Goal: Information Seeking & Learning: Learn about a topic

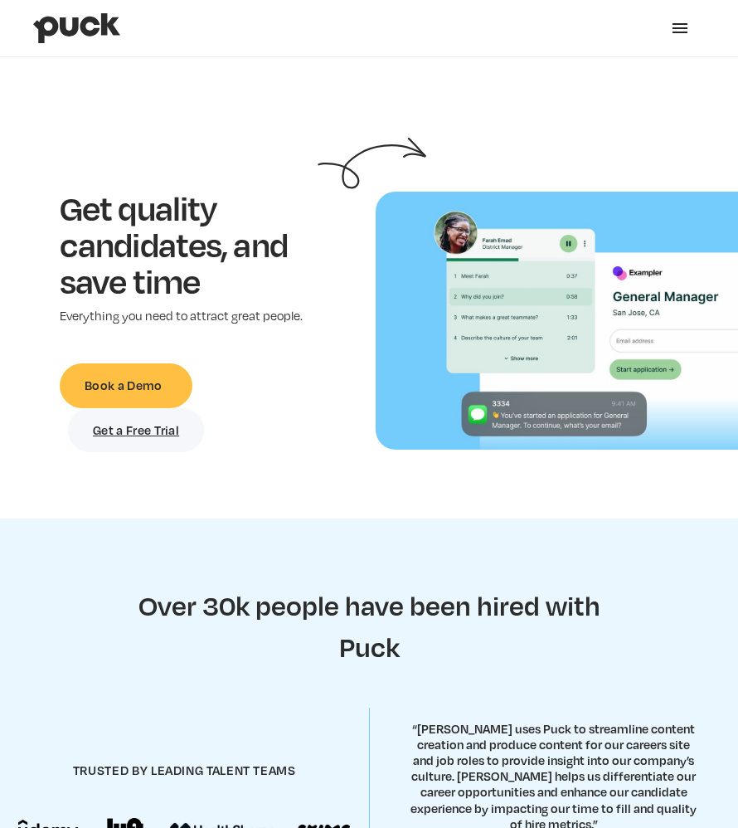
click at [677, 26] on div "menu" at bounding box center [680, 28] width 20 height 20
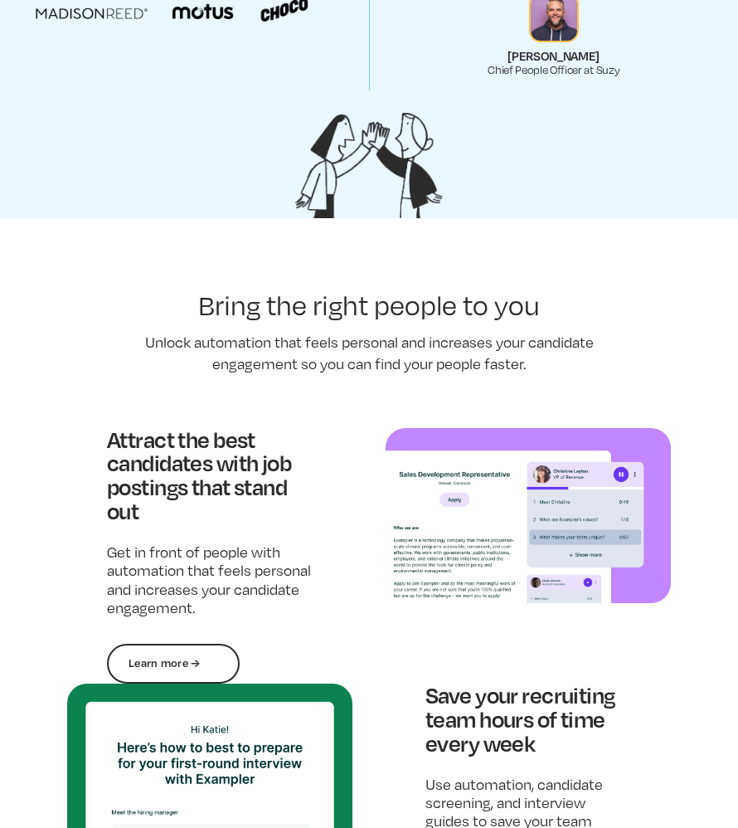
scroll to position [893, 0]
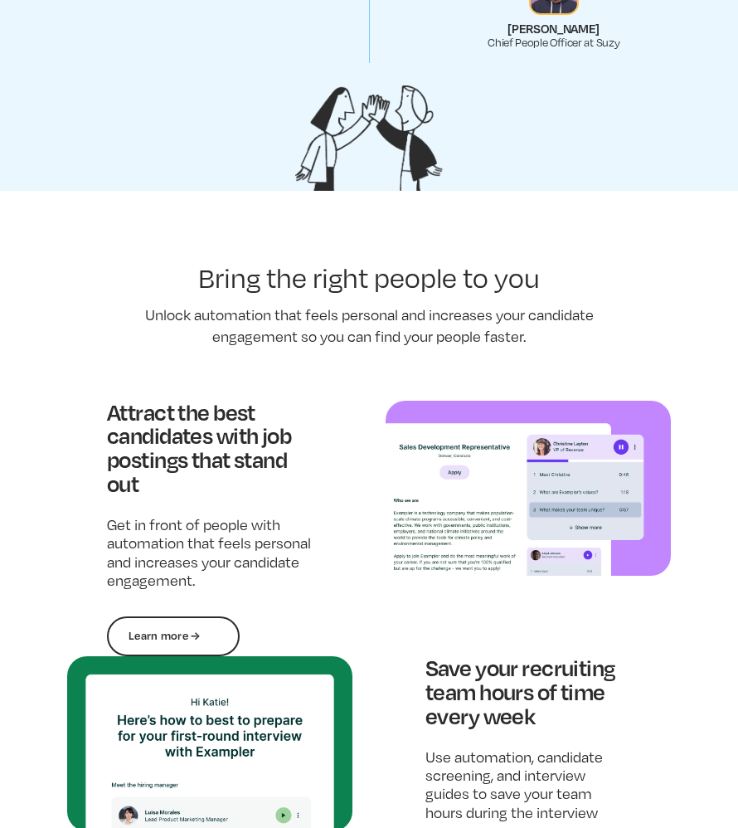
click at [173, 635] on link "Learn more →" at bounding box center [173, 636] width 133 height 40
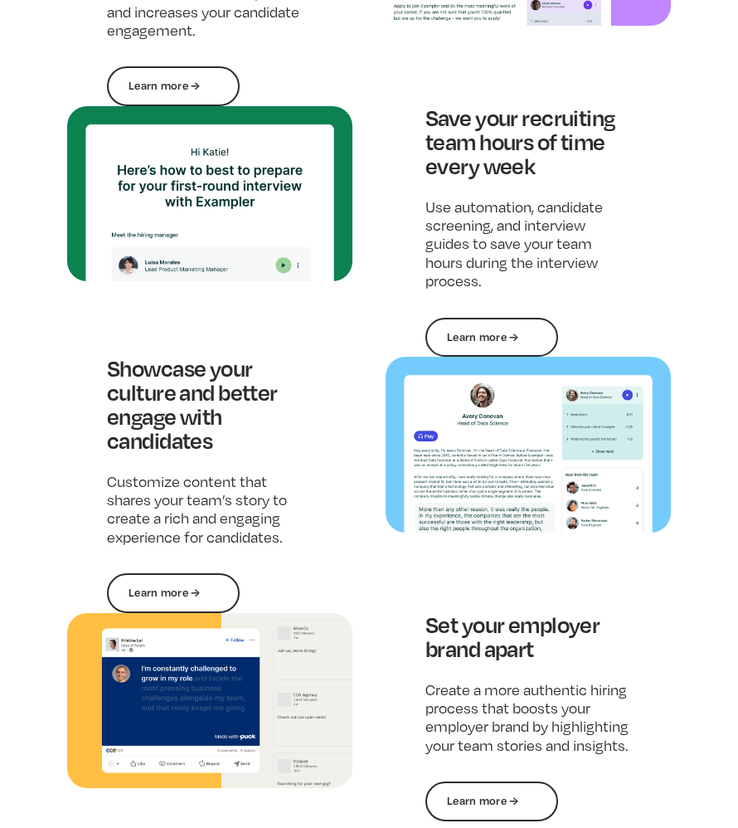
scroll to position [1227, 0]
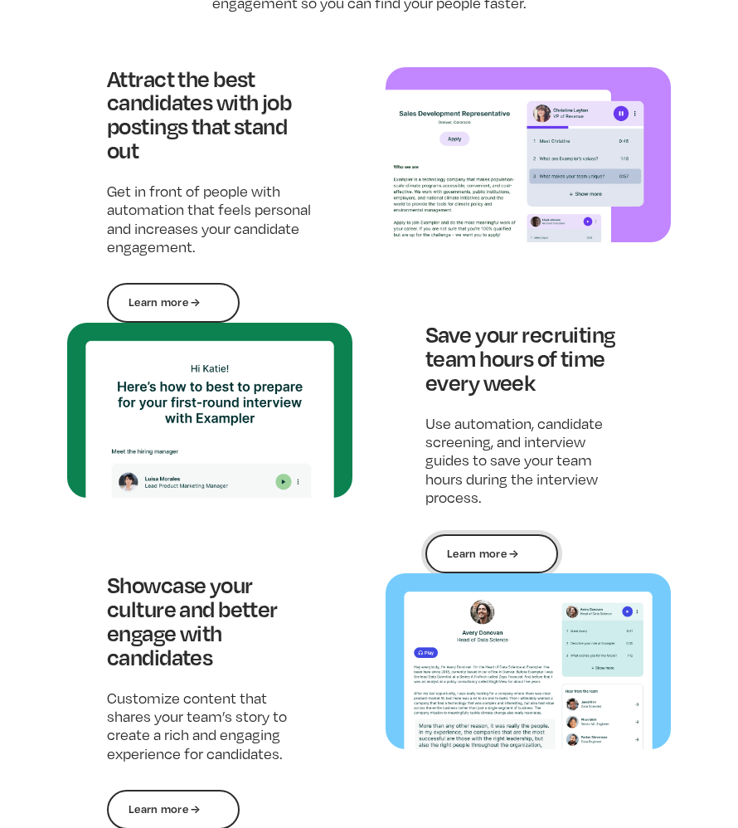
click at [529, 547] on link "Learn more →" at bounding box center [491, 554] width 133 height 40
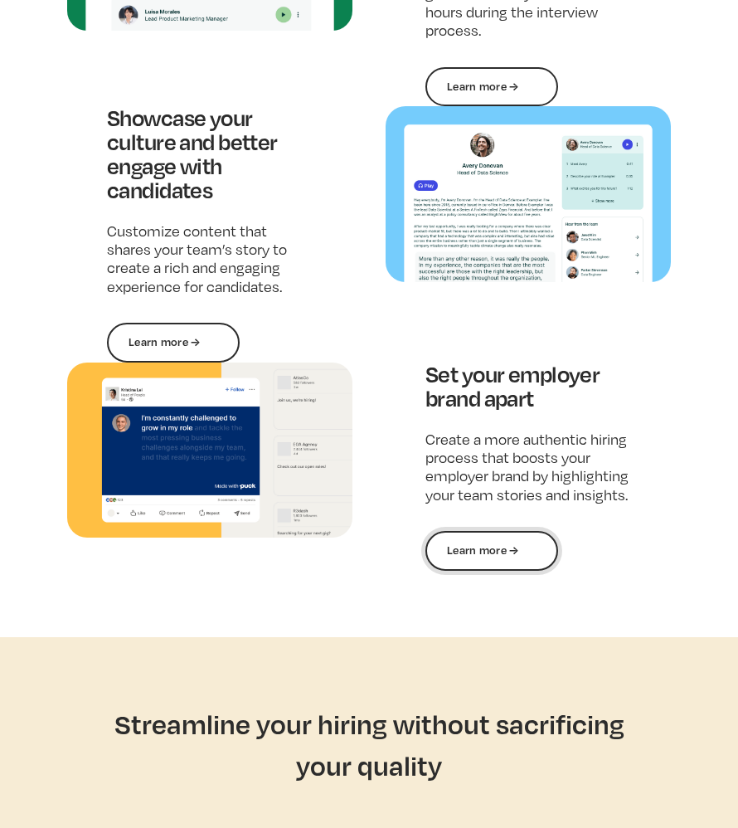
click at [513, 553] on link "Learn more →" at bounding box center [491, 551] width 133 height 40
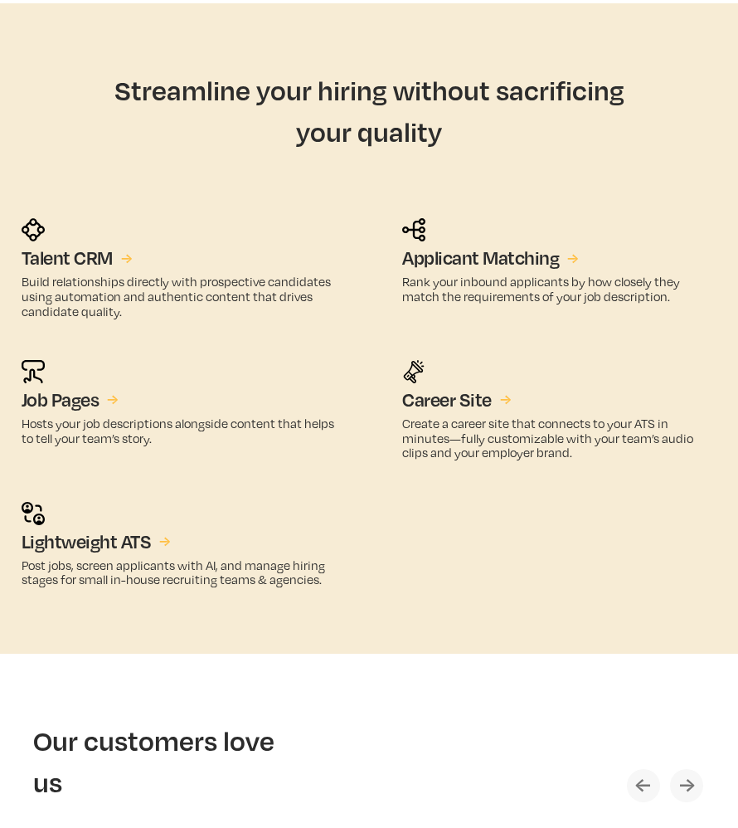
scroll to position [2331, 0]
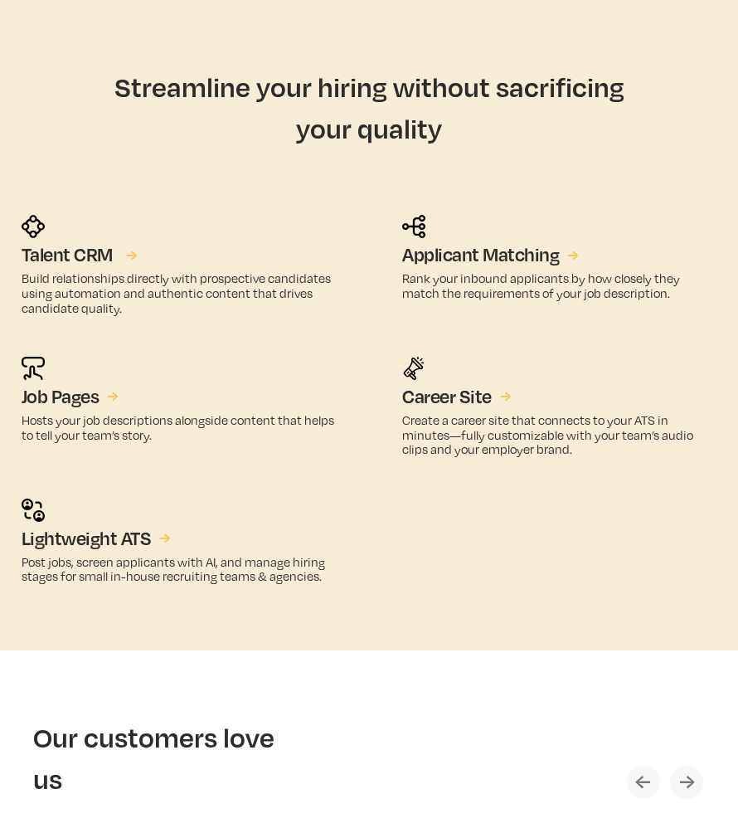
click at [125, 258] on link "Talent CRM →" at bounding box center [77, 255] width 111 height 20
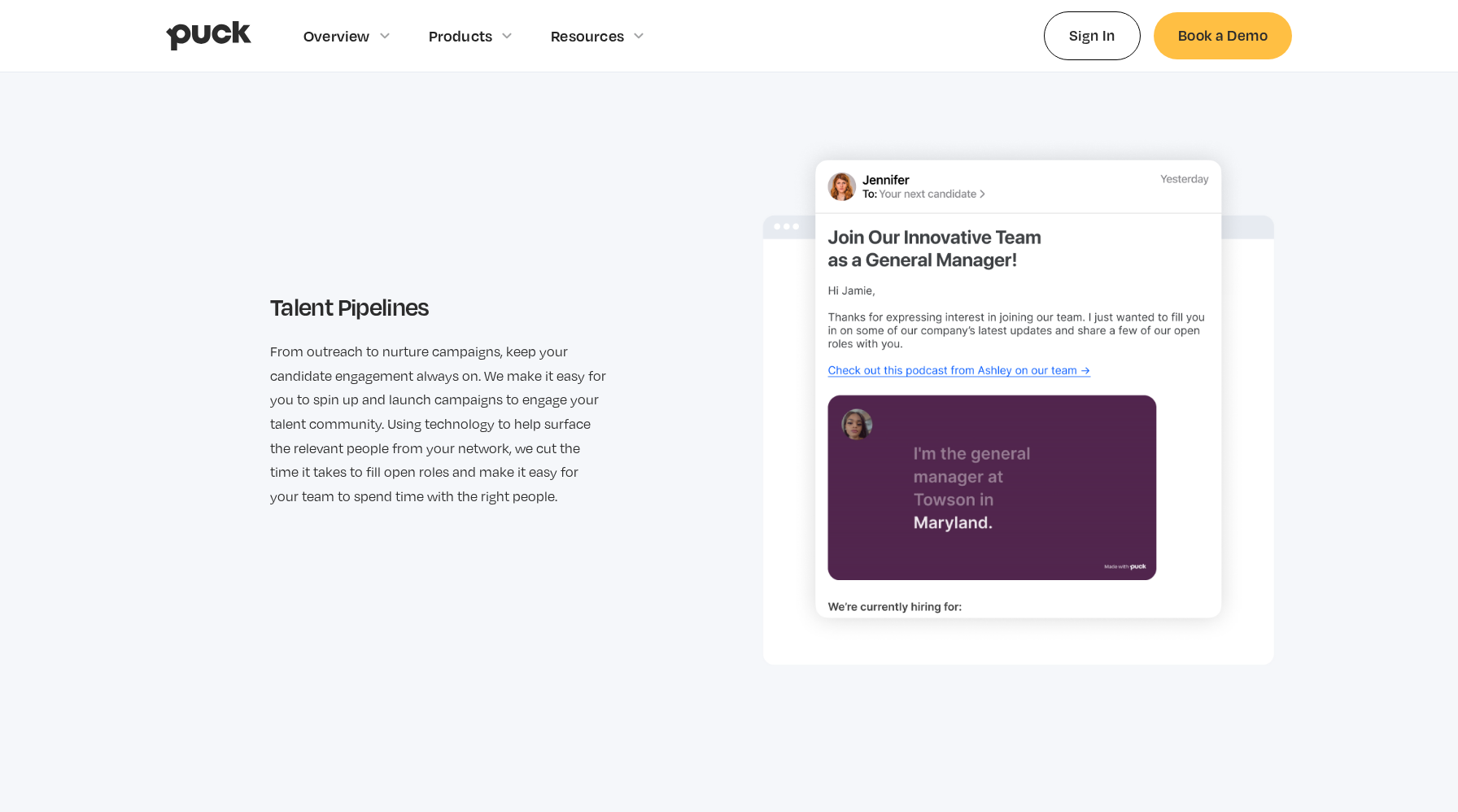
scroll to position [2361, 0]
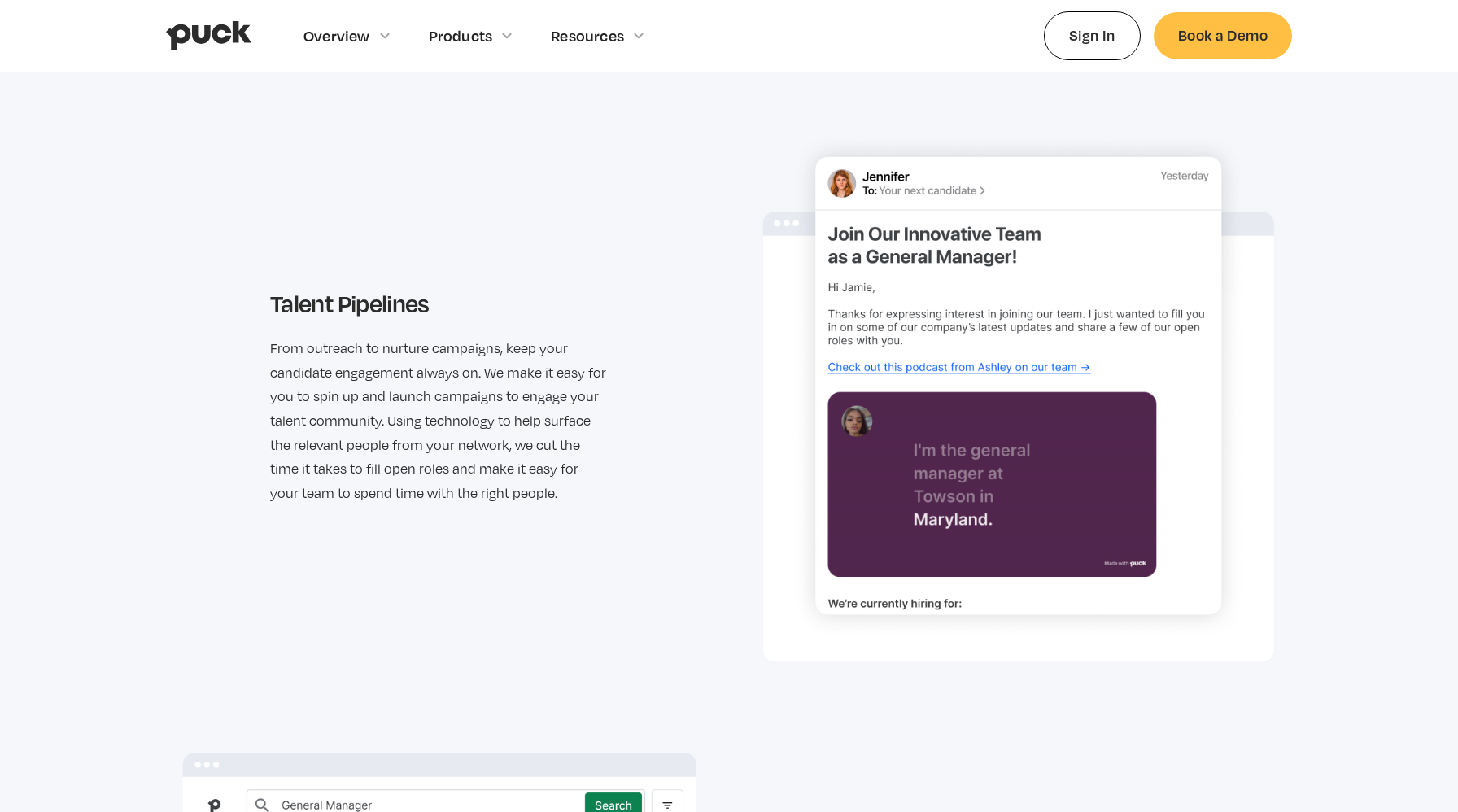
click at [914, 366] on img at bounding box center [1018, 397] width 514 height 532
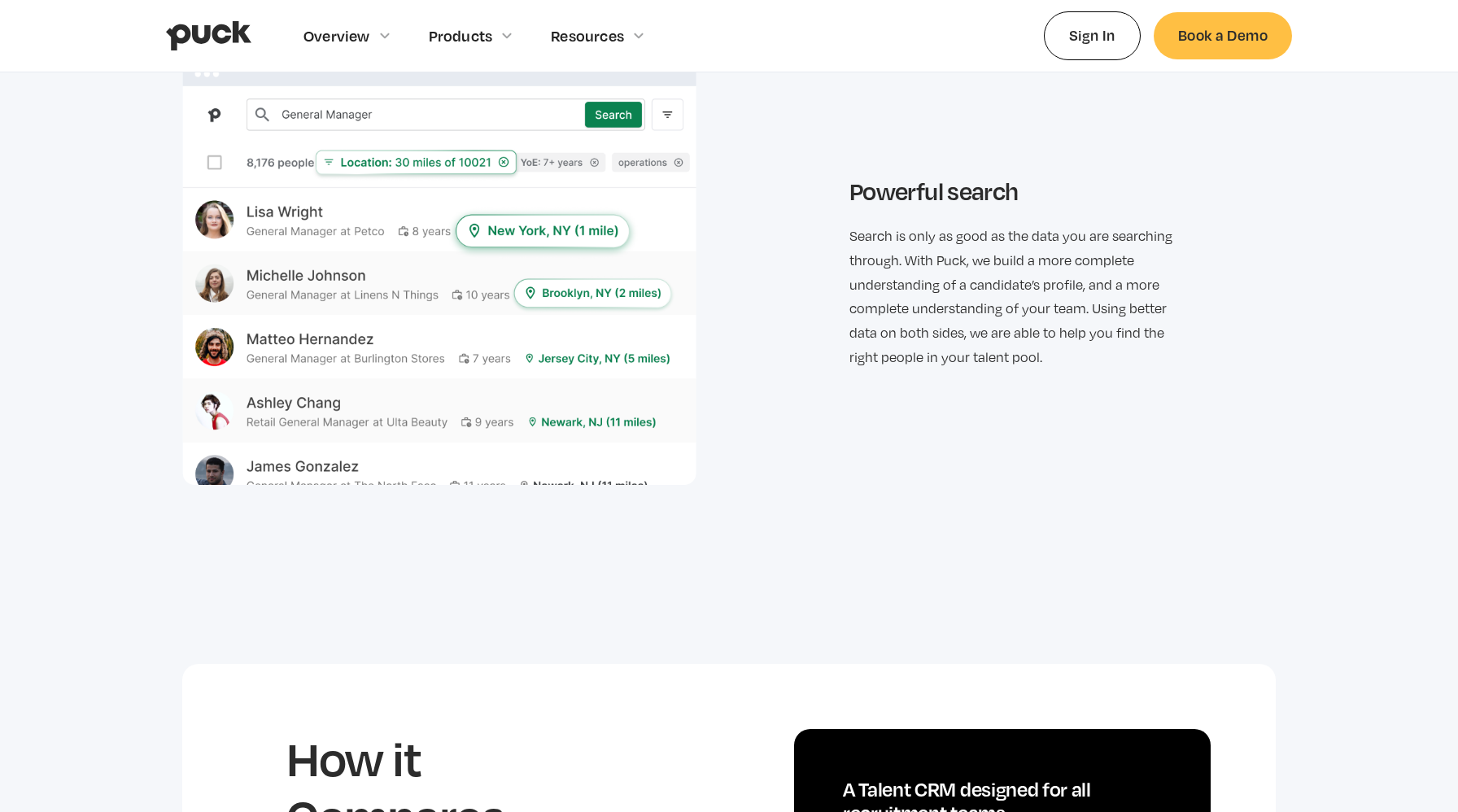
scroll to position [3062, 0]
